Goal: Task Accomplishment & Management: Complete application form

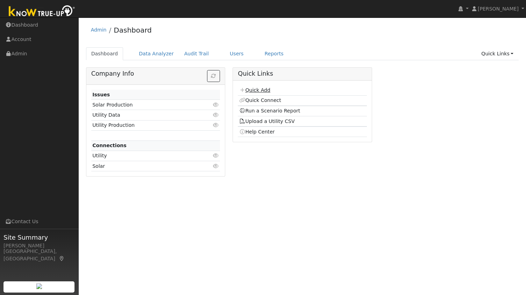
click at [254, 87] on link "Quick Add" at bounding box center [254, 90] width 31 height 6
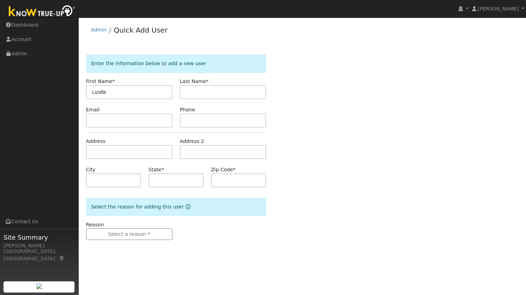
type input "Lizelle"
paste input "Simons"
type input "Simons"
click at [145, 120] on input "text" at bounding box center [129, 120] width 86 height 14
paste input "lcavestany12@gmail.com"
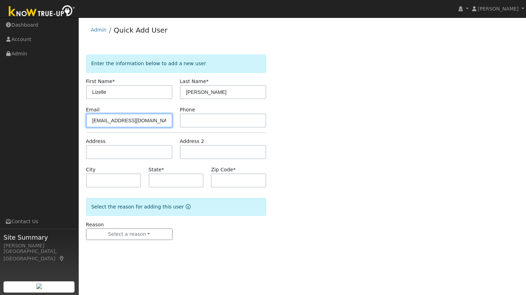
type input "lcavestany12@gmail.com"
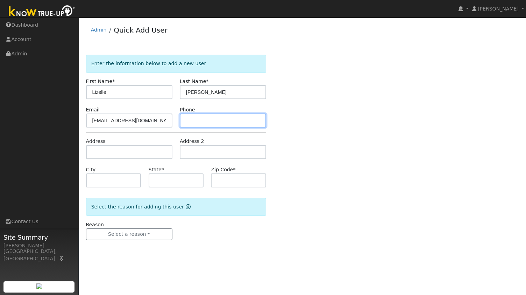
drag, startPoint x: 213, startPoint y: 124, endPoint x: 204, endPoint y: 125, distance: 9.1
click at [213, 124] on input "text" at bounding box center [223, 120] width 86 height 14
paste input "9252853550"
type input "9252853550"
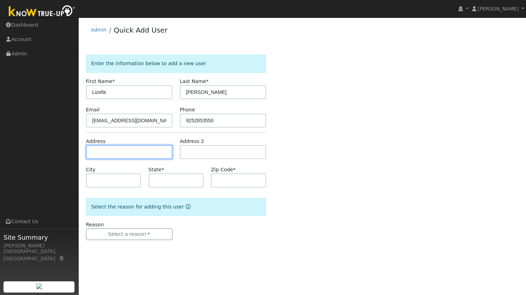
click at [142, 152] on input "text" at bounding box center [129, 152] width 86 height 14
paste input "3121 Jackson Place Antioch, California 94509, US"
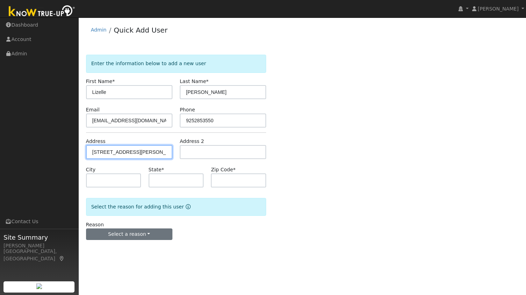
type input "3121 Jackson Place"
type input "Antioch"
type input "CA"
type input "94509"
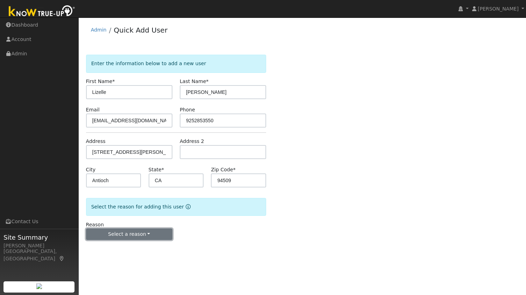
click at [117, 235] on button "Select a reason" at bounding box center [129, 234] width 86 height 12
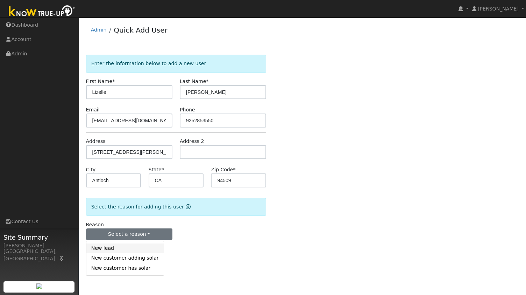
click at [116, 244] on link "New lead" at bounding box center [124, 248] width 77 height 10
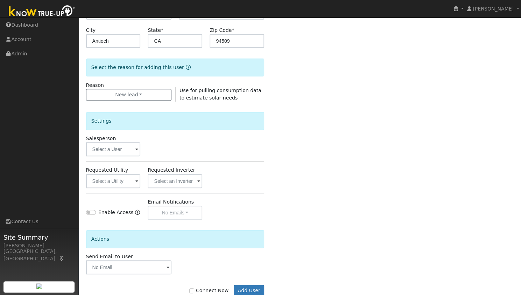
scroll to position [140, 0]
click at [146, 91] on button "New lead" at bounding box center [128, 94] width 85 height 12
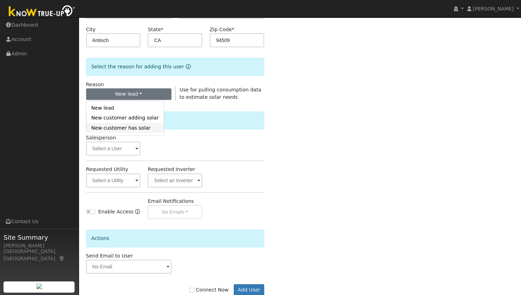
click at [118, 126] on link "New customer has solar" at bounding box center [124, 128] width 77 height 10
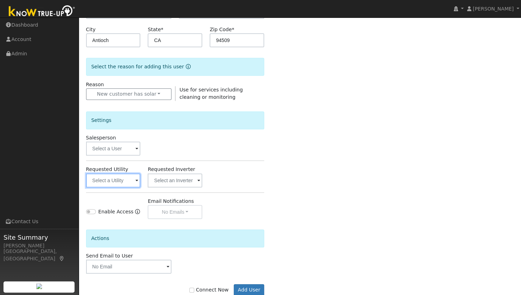
click at [116, 181] on input "text" at bounding box center [113, 180] width 55 height 14
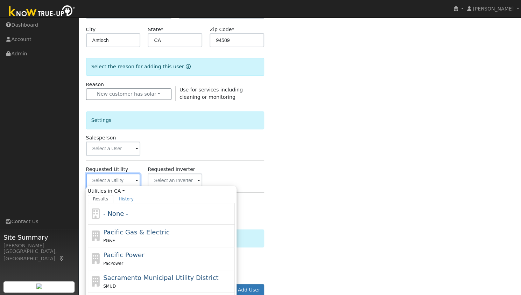
click at [118, 182] on input "text" at bounding box center [113, 180] width 55 height 14
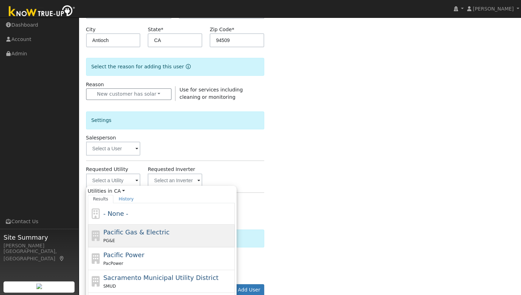
click at [124, 231] on span "Pacific Gas & Electric" at bounding box center [136, 231] width 66 height 7
type input "Pacific Gas & Electric"
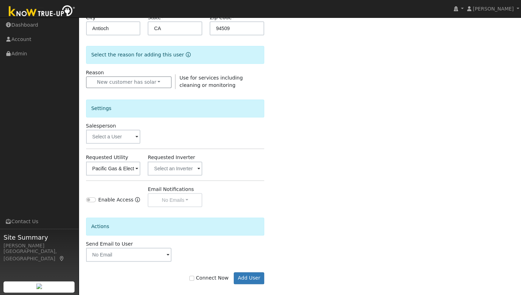
scroll to position [158, 0]
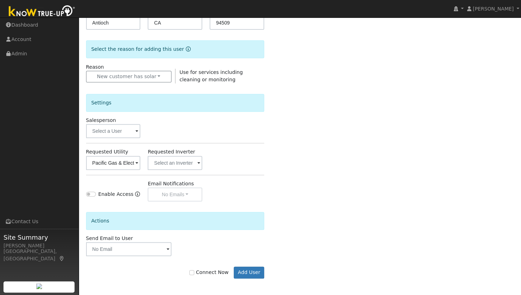
click at [209, 271] on label "Connect Now" at bounding box center [208, 271] width 39 height 7
click at [194, 271] on input "Connect Now" at bounding box center [191, 272] width 5 height 5
checkbox input "true"
click at [246, 271] on button "Add User" at bounding box center [249, 272] width 30 height 12
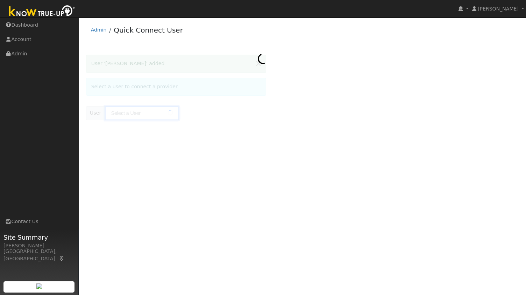
type input "Lizelle Simons"
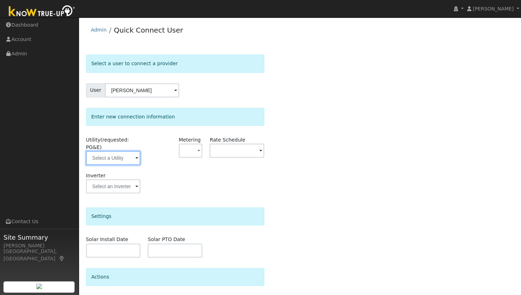
click at [115, 151] on input "text" at bounding box center [113, 158] width 55 height 14
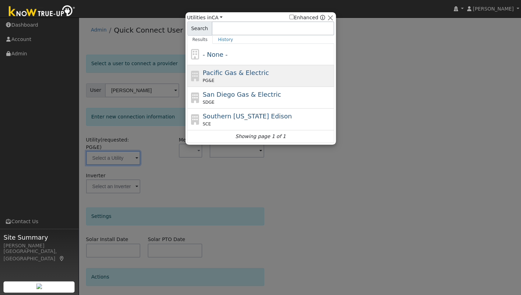
click at [224, 71] on span "Pacific Gas & Electric" at bounding box center [236, 72] width 66 height 7
type input "PG&E"
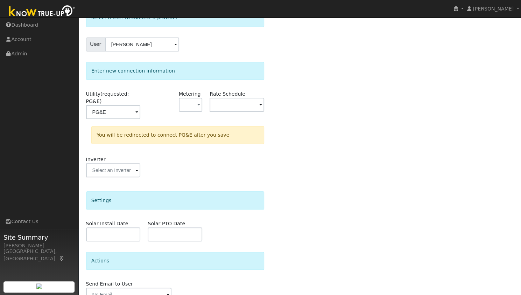
scroll to position [73, 0]
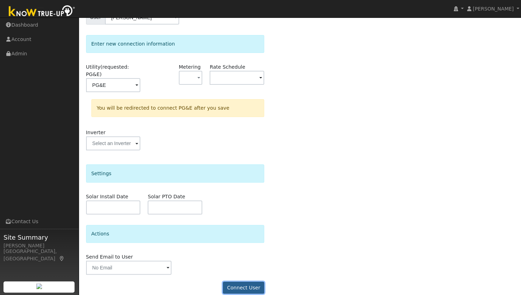
click at [239, 281] on button "Connect User" at bounding box center [243, 287] width 41 height 12
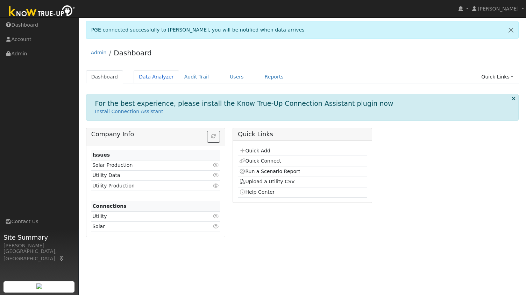
click at [144, 77] on link "Data Analyzer" at bounding box center [157, 76] width 46 height 13
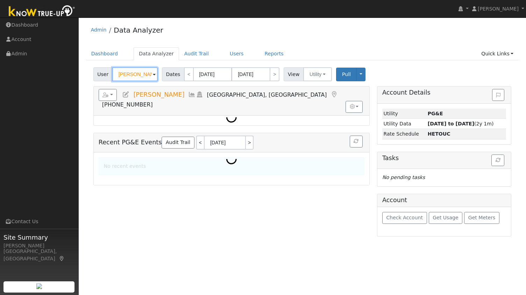
click at [127, 76] on input "[PERSON_NAME]" at bounding box center [135, 74] width 46 height 14
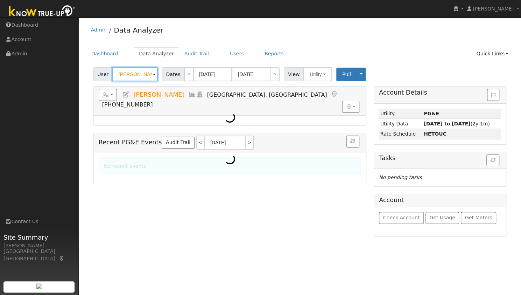
click at [127, 76] on input "[PERSON_NAME]" at bounding box center [135, 74] width 46 height 14
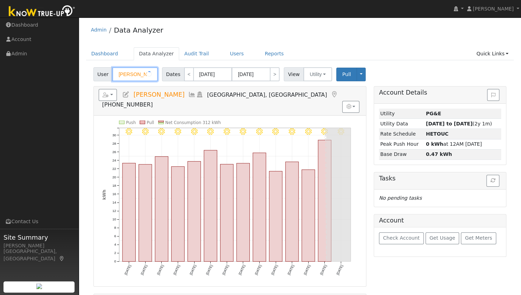
click at [127, 76] on input "[PERSON_NAME]" at bounding box center [135, 74] width 46 height 14
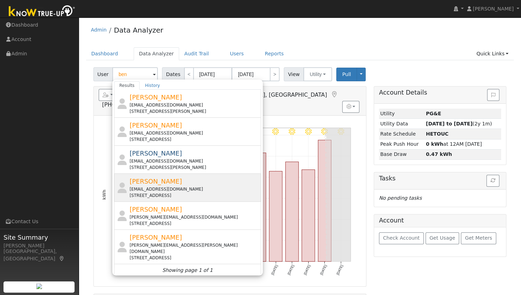
click at [152, 194] on div "[STREET_ADDRESS]" at bounding box center [195, 195] width 130 height 6
type input "[PERSON_NAME]"
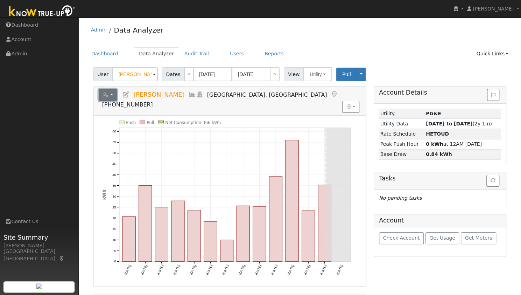
click at [113, 91] on button "button" at bounding box center [108, 95] width 19 height 12
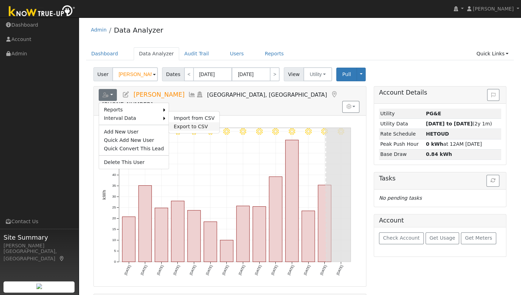
click at [169, 125] on link "Export to CSV" at bounding box center [194, 126] width 51 height 8
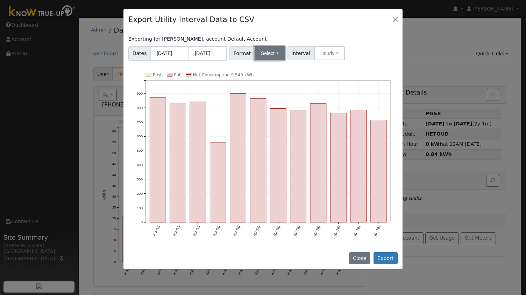
click at [263, 48] on button "Select" at bounding box center [270, 53] width 30 height 14
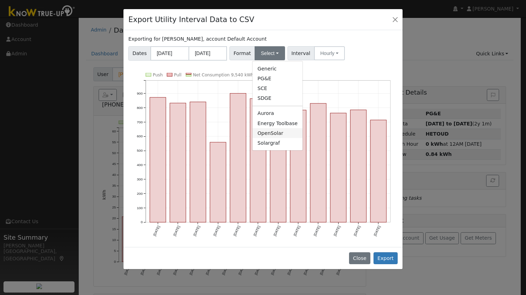
click at [278, 132] on link "OpenSolar" at bounding box center [278, 133] width 50 height 10
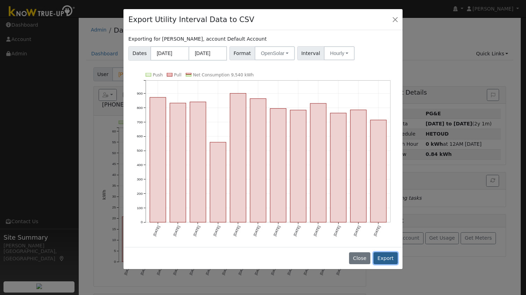
click at [392, 256] on button "Export" at bounding box center [386, 258] width 24 height 12
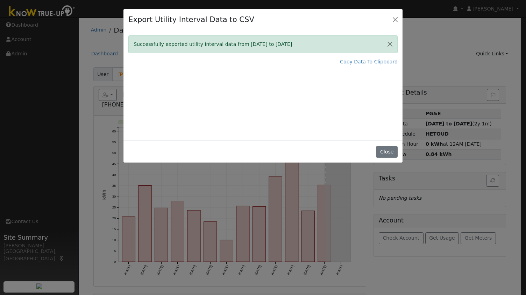
click at [167, 74] on div "Successfully exported utility interval data from [DATE] to [DATE] Copy Data To …" at bounding box center [263, 85] width 279 height 110
